Goal: Task Accomplishment & Management: Use online tool/utility

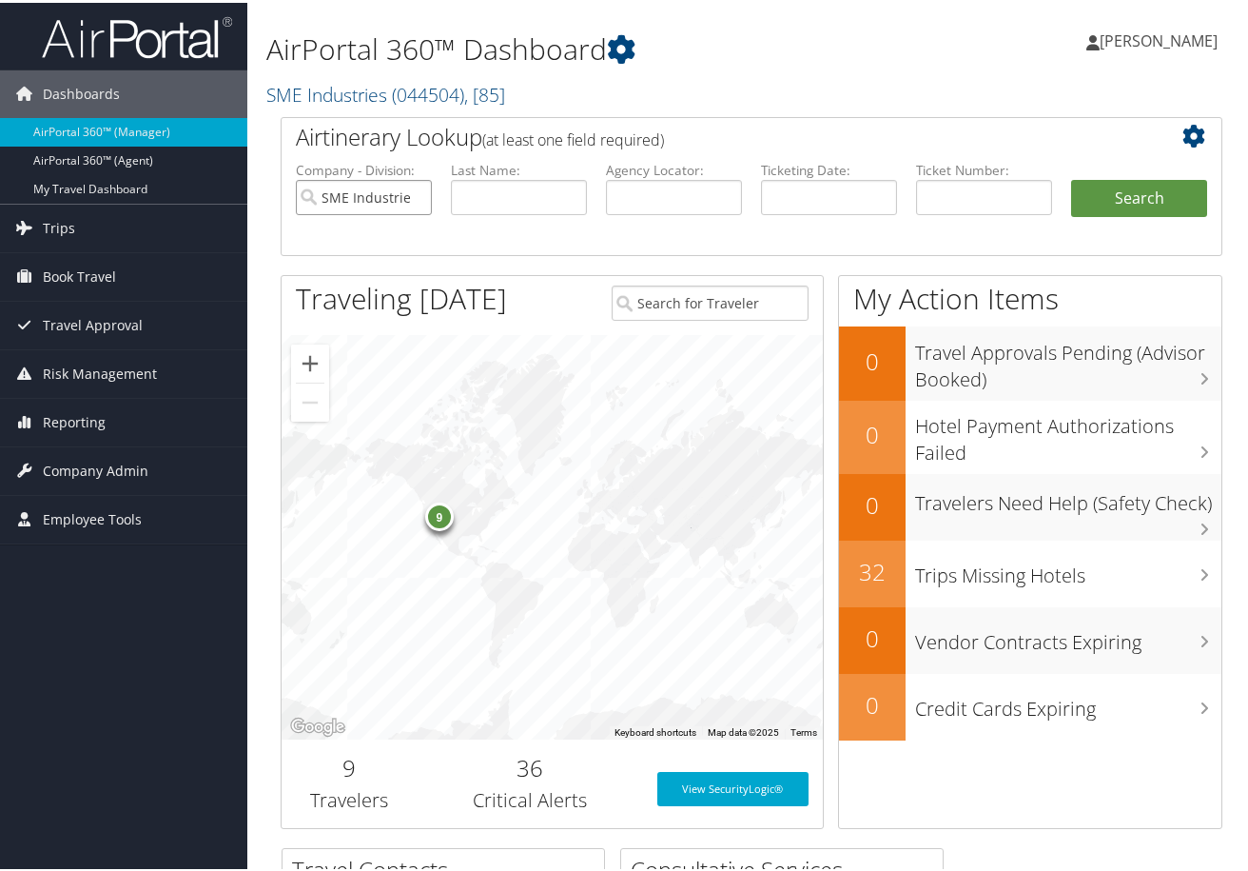
click at [415, 192] on input "SME Industries" at bounding box center [364, 194] width 136 height 35
paste input "HQ*AB-DL/742.07//MCO/DOI-28APR25/0068999896784/EX-28APR26/TVLR WS 29AUG 1754Z"
type input "HQ*AB-DL/742.07//MCO/DOI-28APR25/0068999896784/EX-28APR26/TVLR WS 29AUG 1754Z"
drag, startPoint x: 1035, startPoint y: 194, endPoint x: 853, endPoint y: 202, distance: 181.9
click at [853, 202] on ul "Company - Division: First Name: Last Name: Agency Locator: Departure Date Range…" at bounding box center [751, 205] width 930 height 95
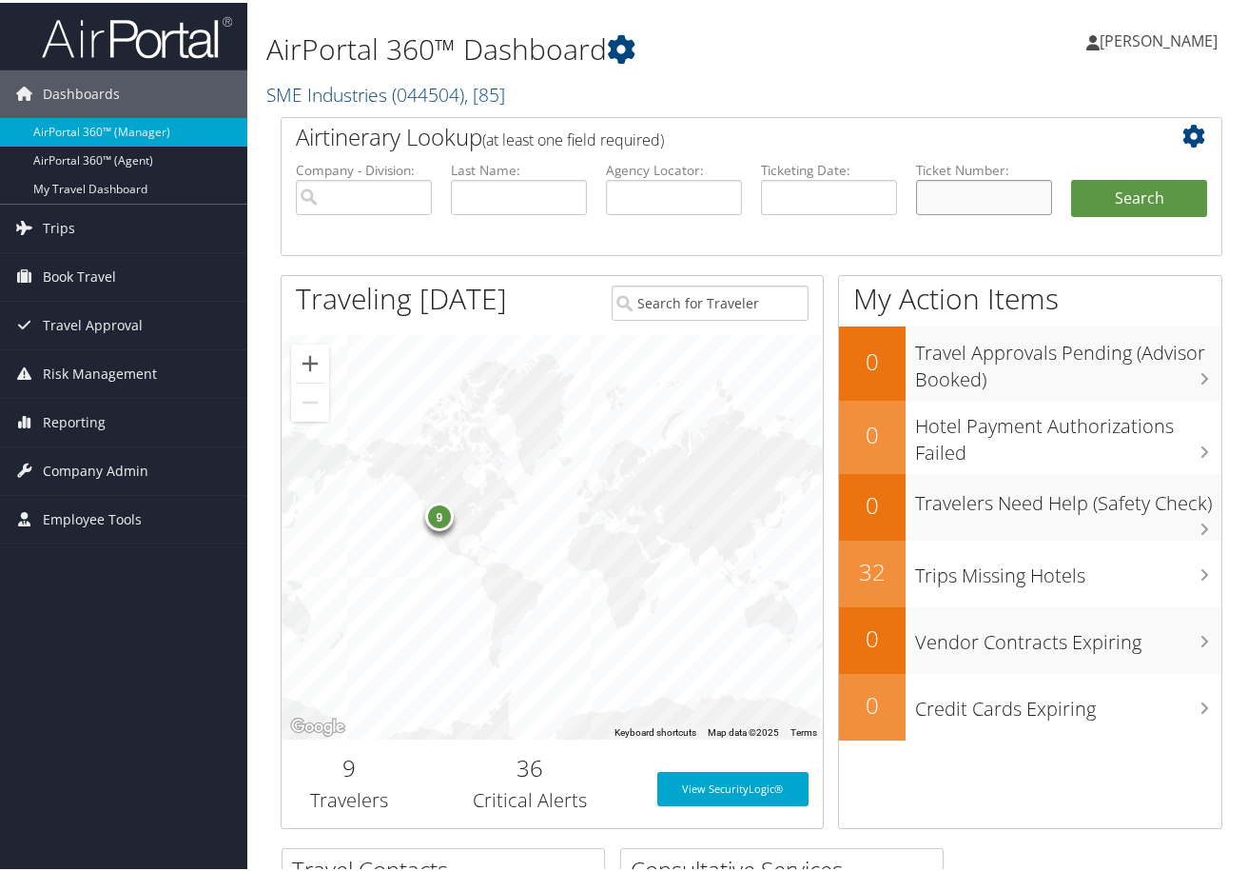
click at [969, 190] on input "text" at bounding box center [984, 194] width 136 height 35
paste input "0068999896784"
type input "0068999896784"
click at [1092, 198] on button "Search" at bounding box center [1139, 196] width 136 height 38
